Goal: Information Seeking & Learning: Learn about a topic

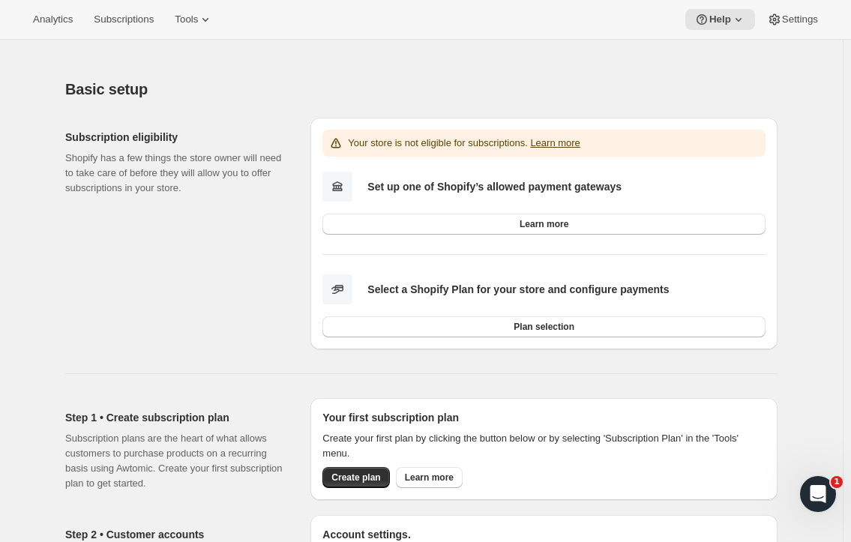
click at [210, 16] on icon at bounding box center [205, 19] width 15 height 15
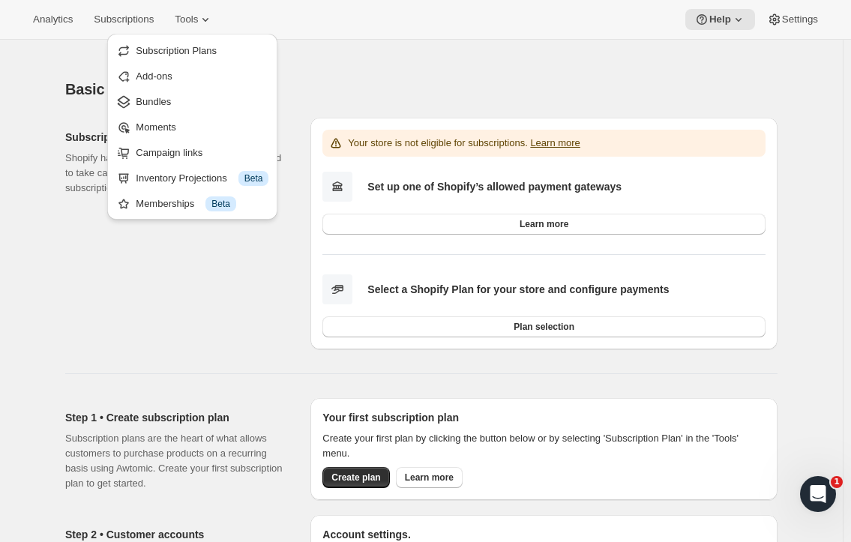
click at [531, 21] on div "Analytics Subscriptions Tools Help Settings" at bounding box center [425, 20] width 851 height 40
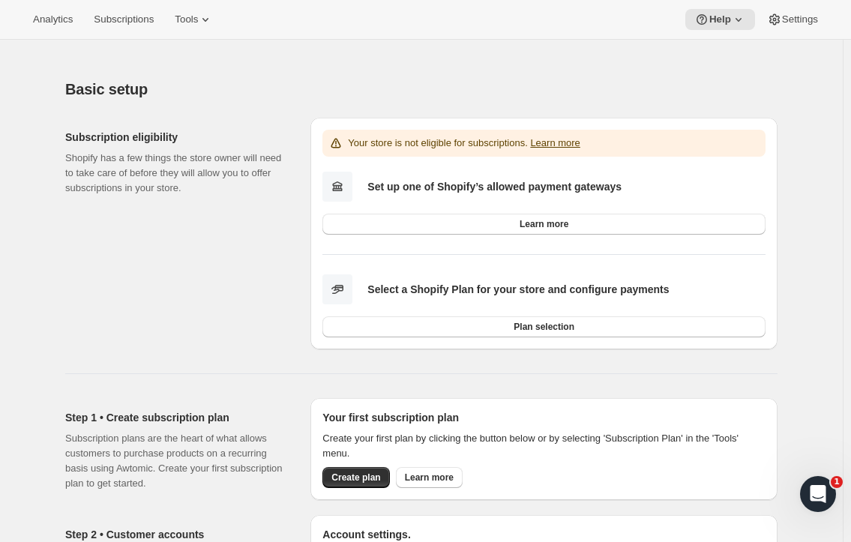
click at [741, 20] on icon at bounding box center [738, 19] width 15 height 15
click at [717, 81] on span "Help Center" at bounding box center [721, 75] width 52 height 11
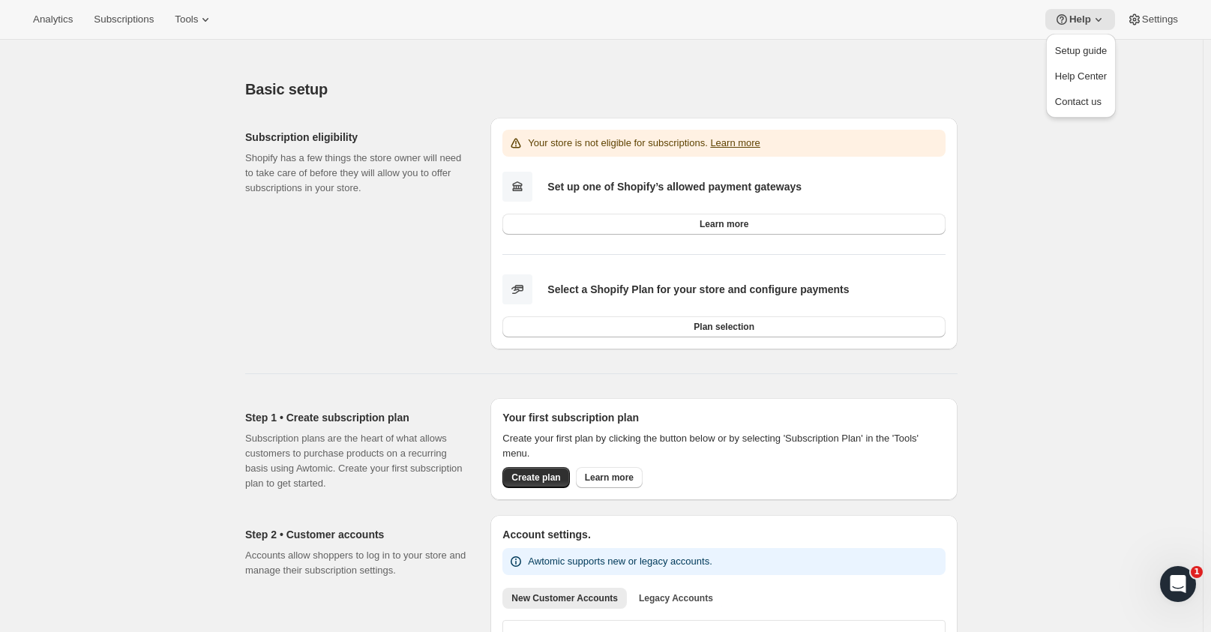
click at [858, 72] on div "Basic setup. This page is ready Basic setup Subscription eligibility Shopify ha…" at bounding box center [601, 587] width 748 height 1052
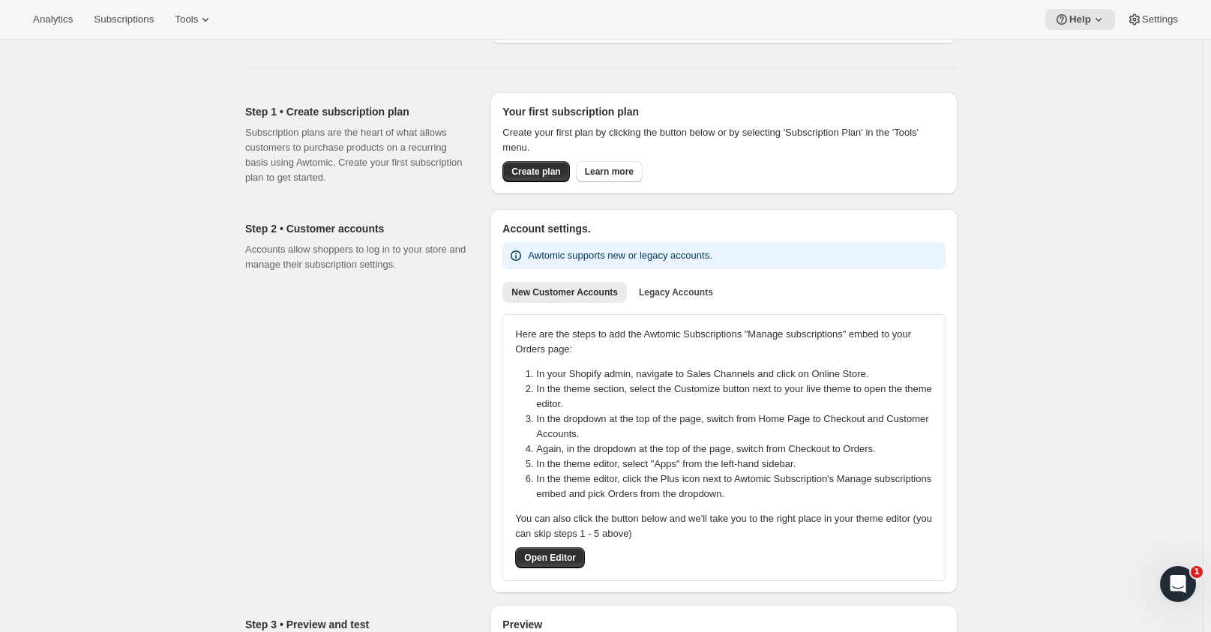
scroll to position [300, 0]
